Goal: Transaction & Acquisition: Purchase product/service

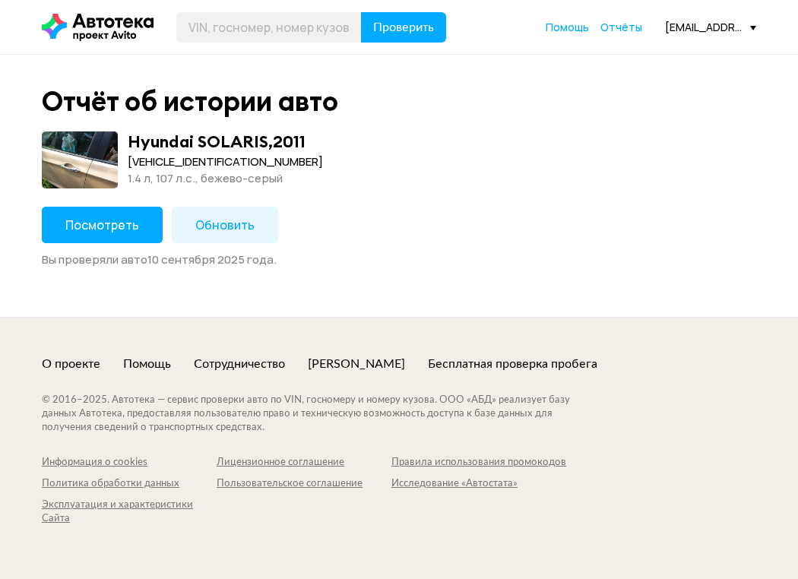
click at [99, 225] on span "Посмотреть" at bounding box center [102, 225] width 74 height 17
click at [101, 225] on span "Посмотреть" at bounding box center [102, 225] width 74 height 17
click at [99, 225] on span "Посмотреть" at bounding box center [102, 225] width 74 height 17
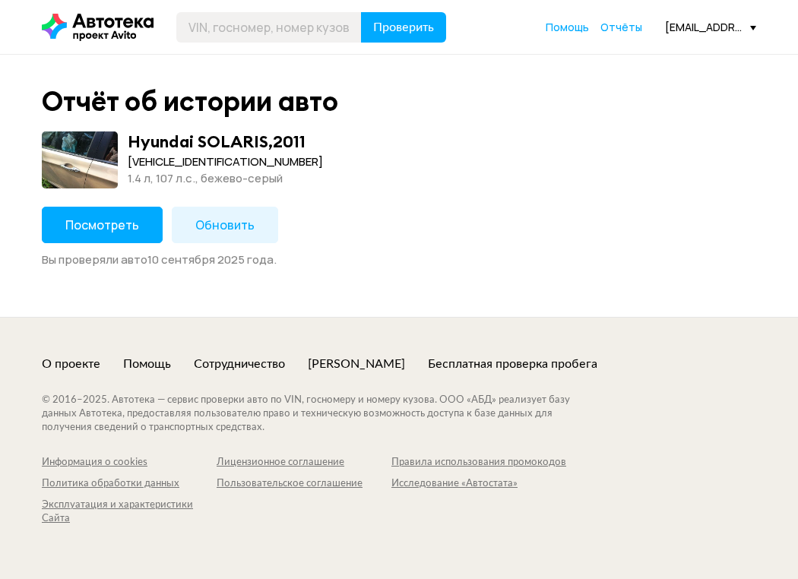
click at [99, 225] on span "Посмотреть" at bounding box center [102, 225] width 74 height 17
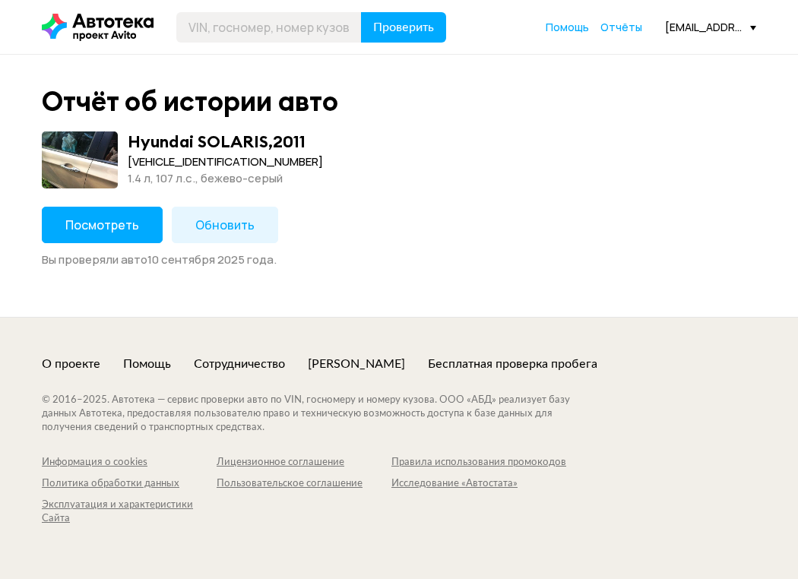
click at [99, 225] on span "Посмотреть" at bounding box center [102, 225] width 74 height 17
